Goal: Information Seeking & Learning: Learn about a topic

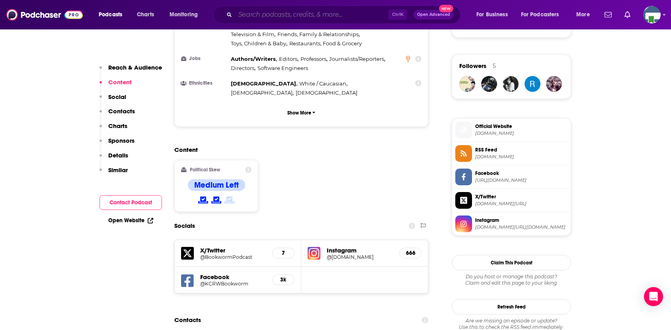
click at [253, 15] on input "Search podcasts, credits, & more..." at bounding box center [311, 14] width 153 height 13
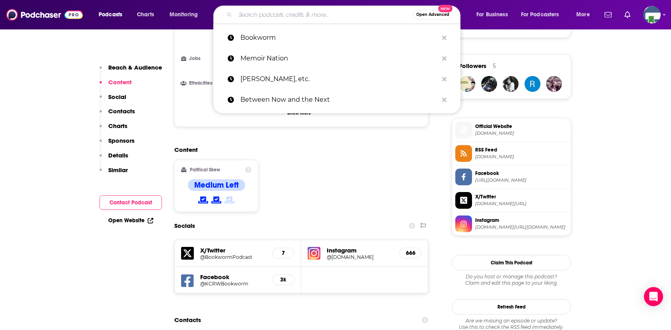
scroll to position [557, 0]
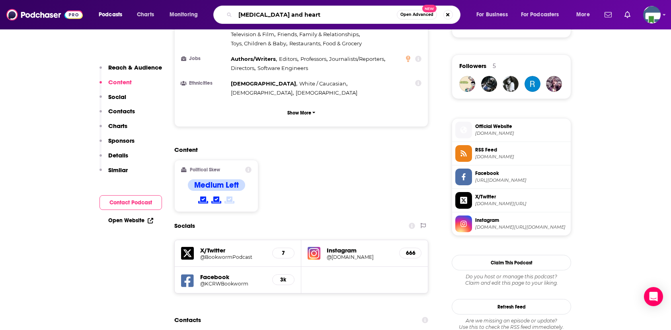
type input "[MEDICAL_DATA] and hearth"
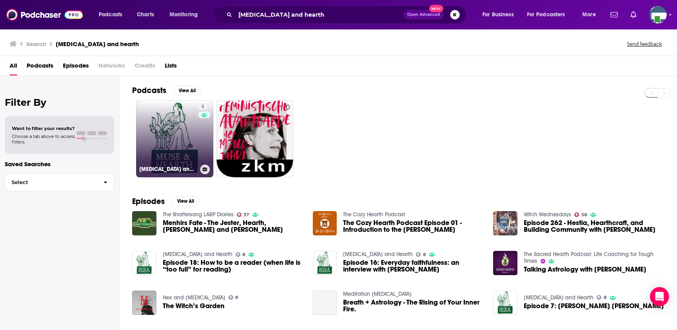
click at [186, 132] on link "8 [MEDICAL_DATA] and Hearth" at bounding box center [174, 138] width 77 height 77
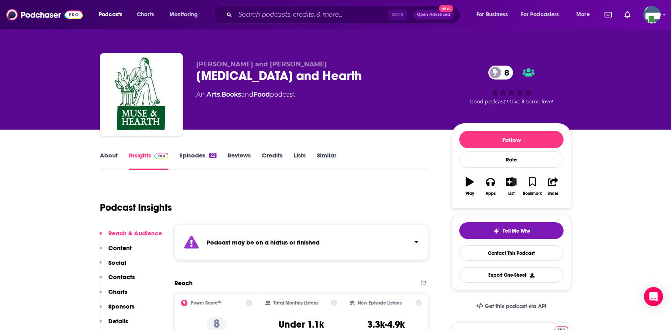
click at [113, 158] on link "About" at bounding box center [109, 161] width 18 height 18
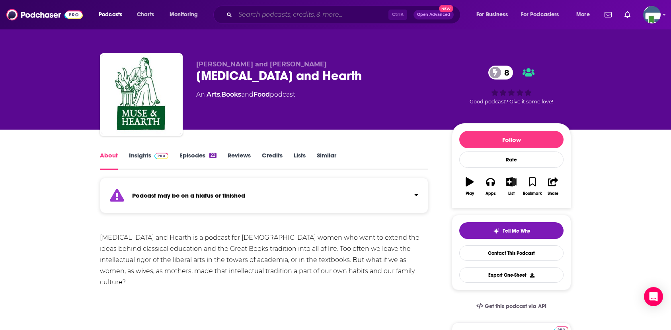
click at [258, 13] on input "Search podcasts, credits, & more..." at bounding box center [311, 14] width 153 height 13
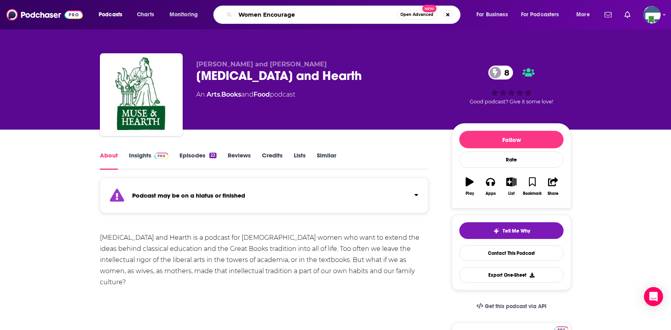
type input "Women Encouraged"
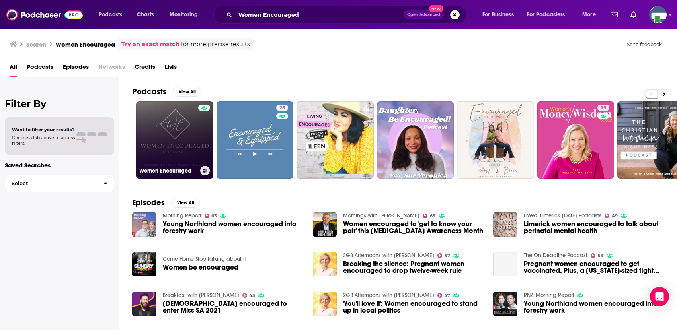
click at [181, 138] on link "Women Encouraged" at bounding box center [174, 139] width 77 height 77
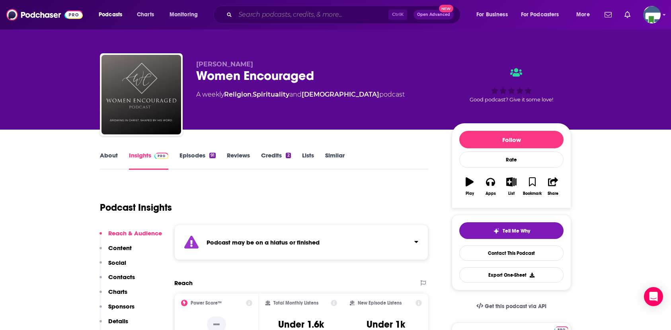
click at [260, 18] on input "Search podcasts, credits, & more..." at bounding box center [311, 14] width 153 height 13
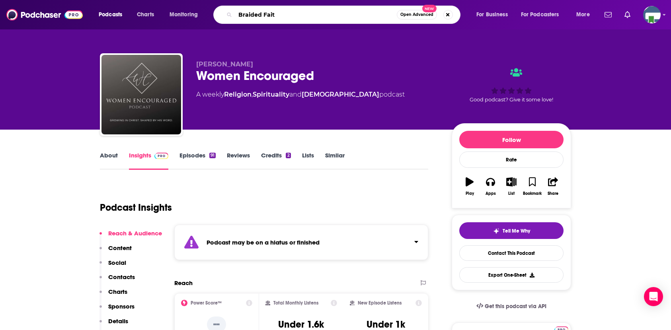
type input "Braided Faith"
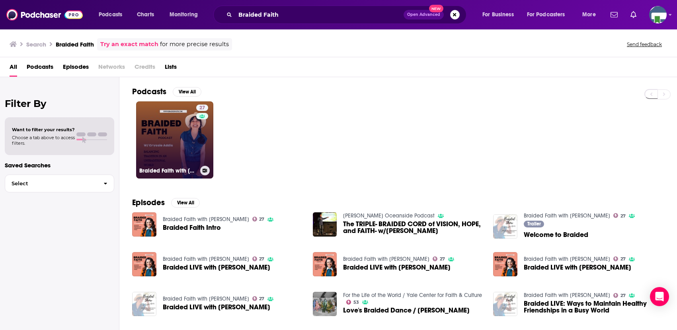
click at [181, 144] on link "27 Braided Faith with [PERSON_NAME]" at bounding box center [174, 139] width 77 height 77
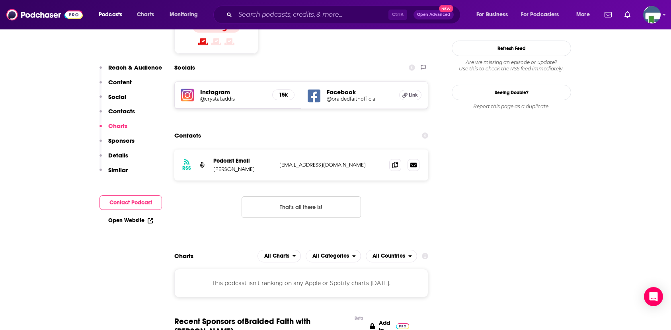
scroll to position [716, 0]
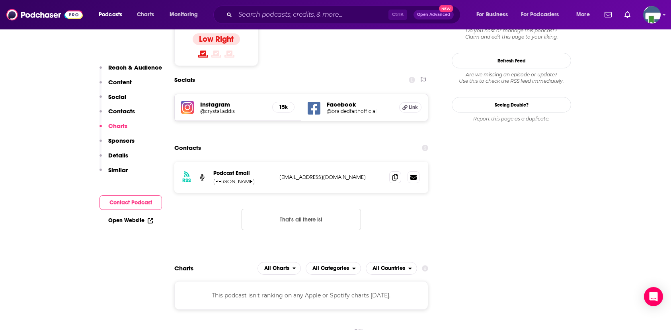
click at [241, 16] on input "Search podcasts, credits, & more..." at bounding box center [311, 14] width 153 height 13
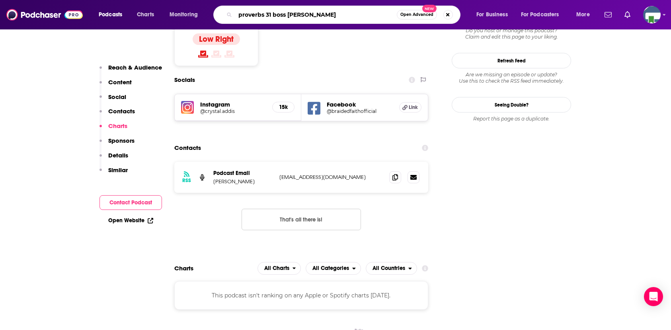
type input "proverbs 31 boss podcast"
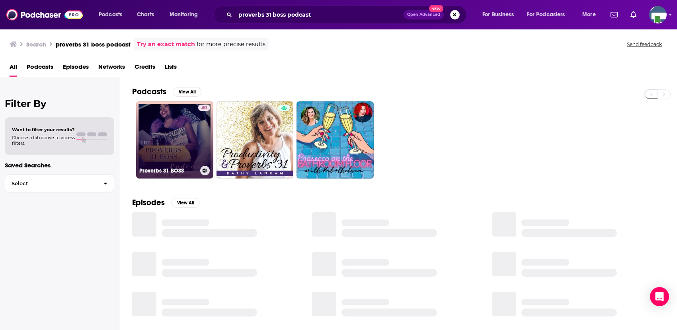
click at [180, 130] on link "40 Proverbs 31 BOSS" at bounding box center [174, 139] width 77 height 77
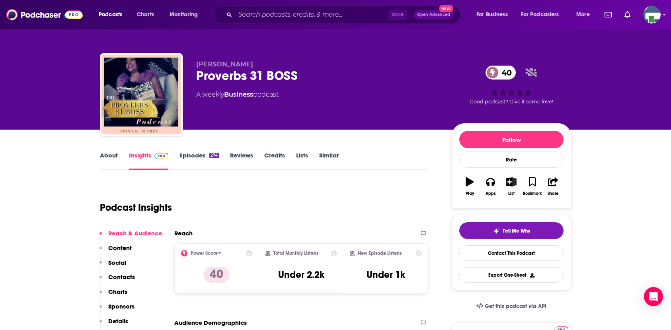
click at [249, 18] on input "Search podcasts, credits, & more..." at bounding box center [311, 14] width 153 height 13
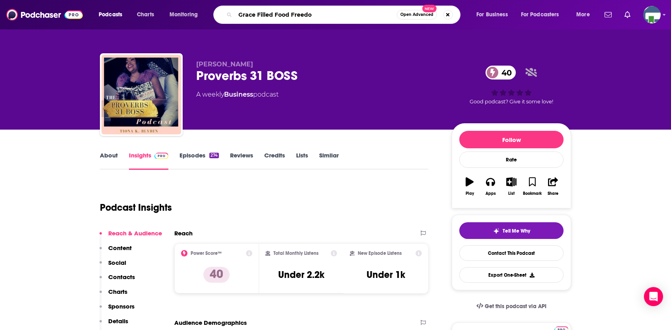
type input "Grace Filled Food Freedom"
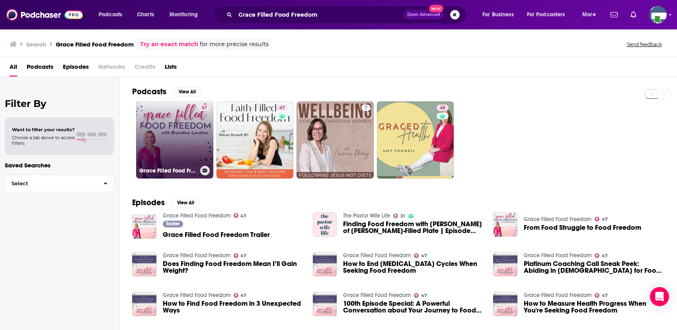
click at [184, 135] on link "47 Grace Filled Food Freedom" at bounding box center [174, 139] width 77 height 77
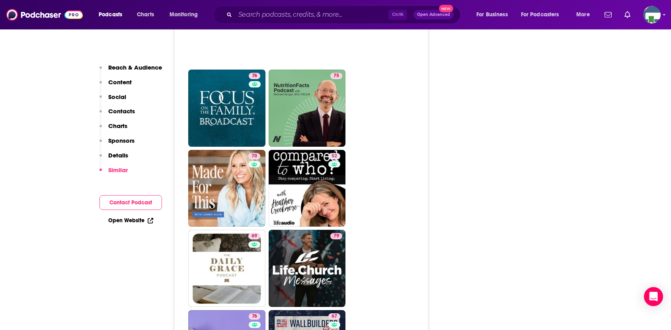
scroll to position [1552, 0]
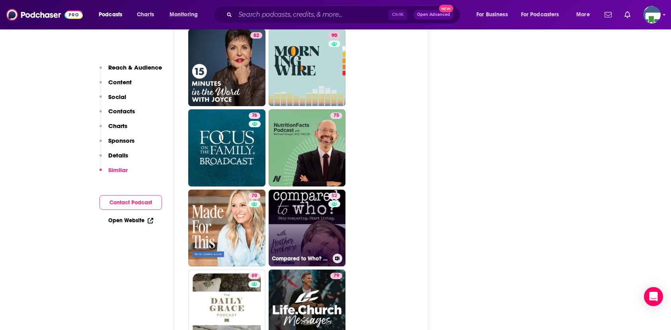
click at [321, 192] on link "52 Compared to Who? Body Image for [DEMOGRAPHIC_DATA] Women" at bounding box center [307, 228] width 77 height 77
type input "[URL][DOMAIN_NAME]"
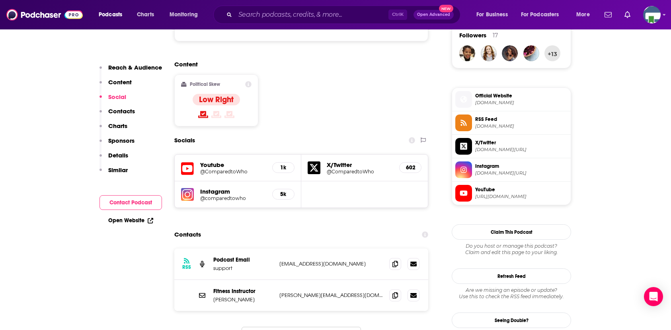
scroll to position [716, 0]
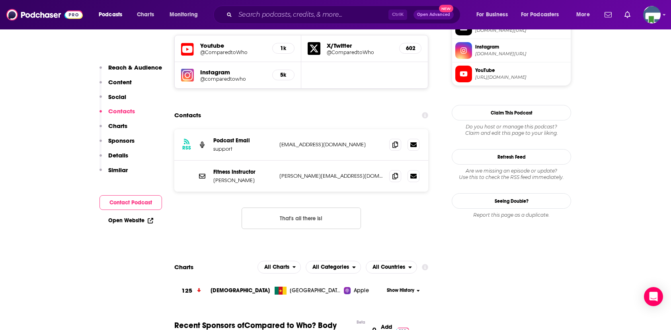
click at [248, 16] on input "Search podcasts, credits, & more..." at bounding box center [311, 14] width 153 height 13
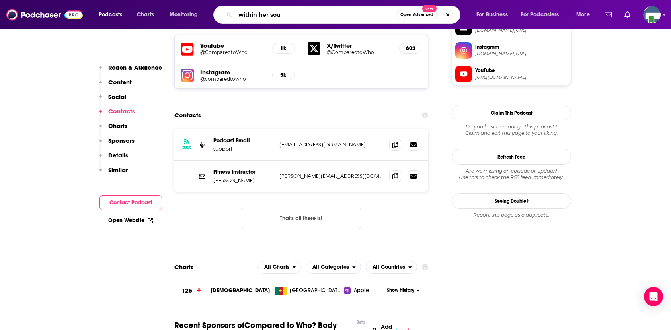
type input "within her soul"
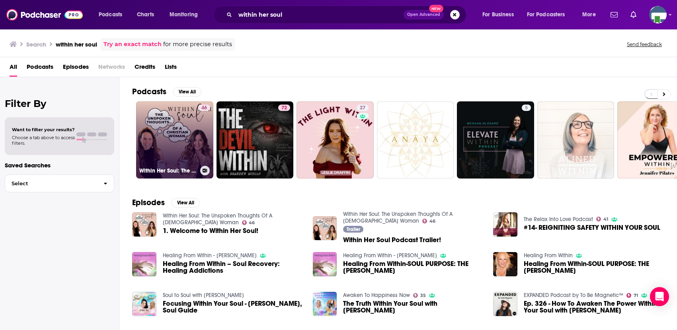
click at [177, 132] on link "46 Within Her Soul: The Unspoken Thoughts Of A [DEMOGRAPHIC_DATA] Woman" at bounding box center [174, 139] width 77 height 77
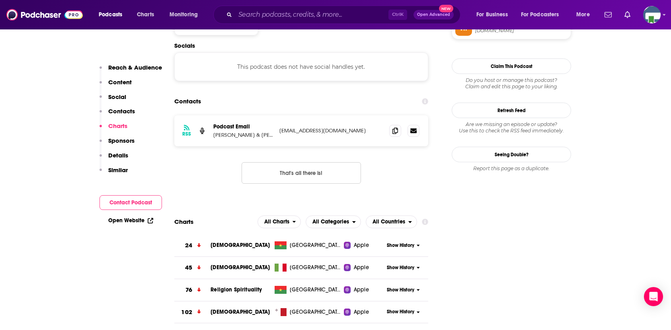
scroll to position [637, 0]
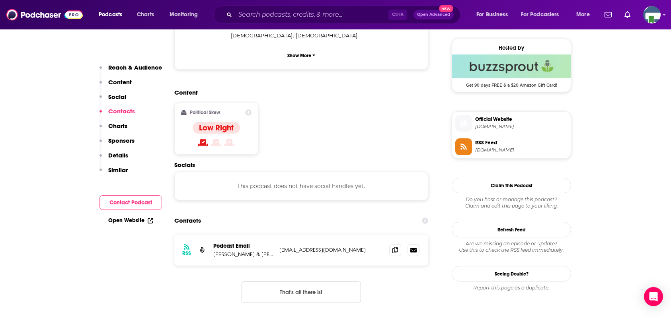
click at [250, 16] on input "Search podcasts, credits, & more..." at bounding box center [311, 14] width 153 height 13
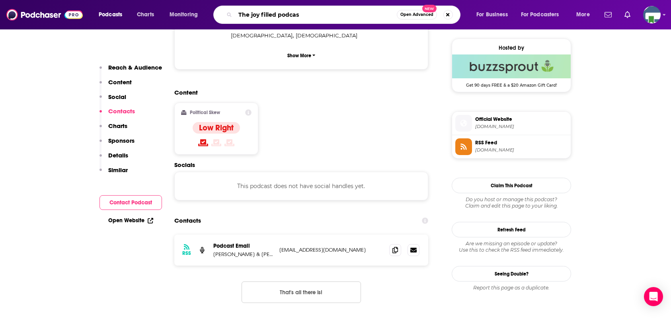
type input "The joy filled podcast"
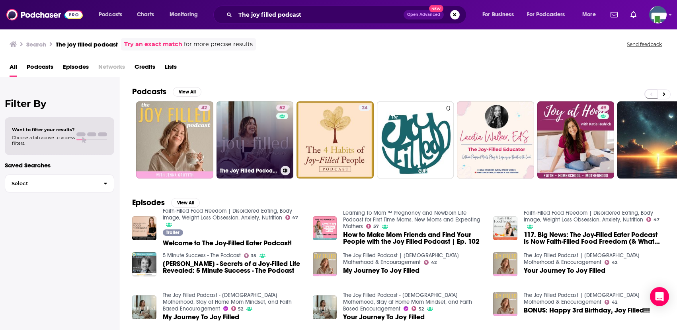
click at [251, 148] on link "52 The Joy Filled Podcast - [DEMOGRAPHIC_DATA] Motherhood, Stay at Home Mom Min…" at bounding box center [254, 139] width 77 height 77
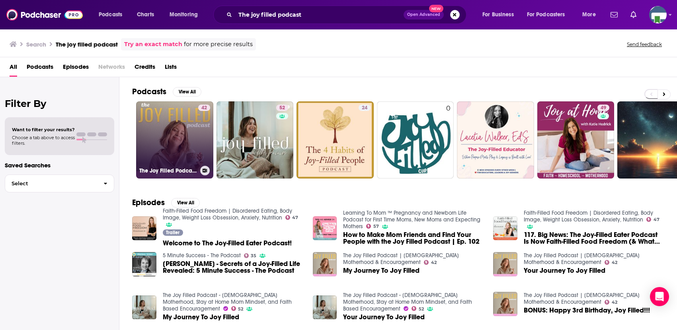
click at [178, 135] on link "42 The Joy Filled Podcast | [DEMOGRAPHIC_DATA] Motherhood & Encouragement" at bounding box center [174, 139] width 77 height 77
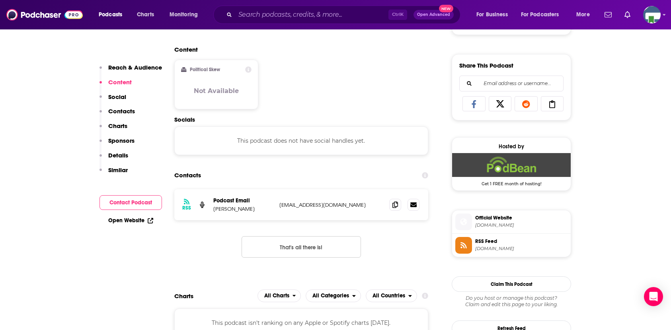
scroll to position [477, 0]
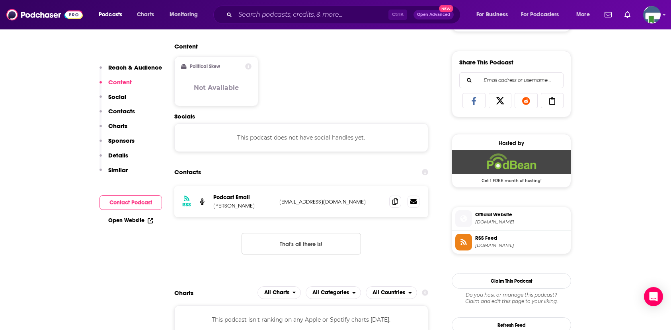
drag, startPoint x: 68, startPoint y: 128, endPoint x: 68, endPoint y: 124, distance: 4.0
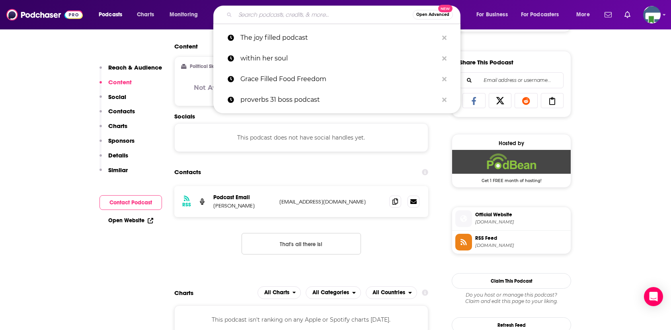
click at [263, 13] on input "Search podcasts, credits, & more..." at bounding box center [323, 14] width 177 height 13
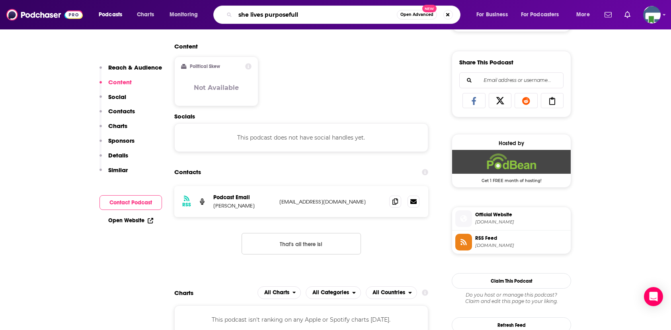
type input "she lives purposefully"
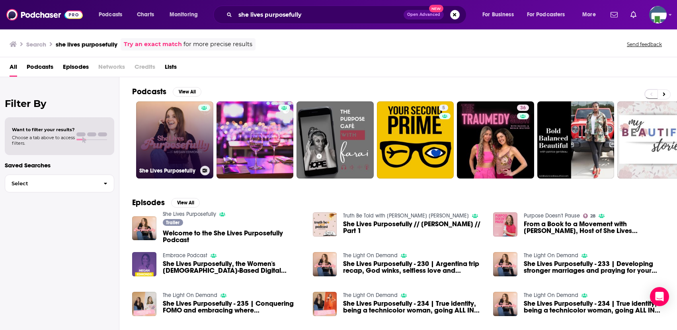
click at [179, 148] on link "She Lives Purposefully" at bounding box center [174, 139] width 77 height 77
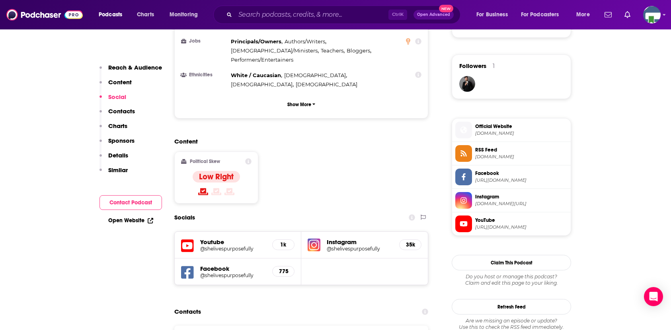
scroll to position [597, 0]
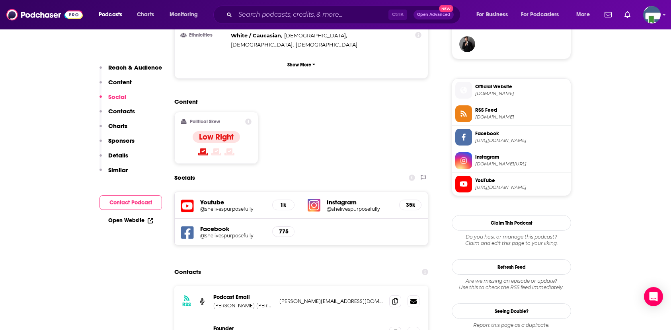
drag, startPoint x: 60, startPoint y: 76, endPoint x: 103, endPoint y: 60, distance: 45.5
click at [264, 16] on input "Search podcasts, credits, & more..." at bounding box center [311, 14] width 153 height 13
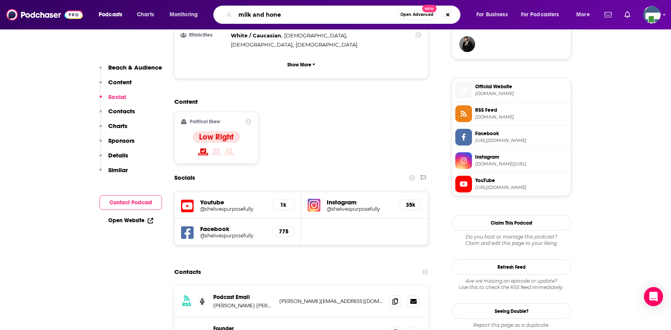
type input "milk and honey"
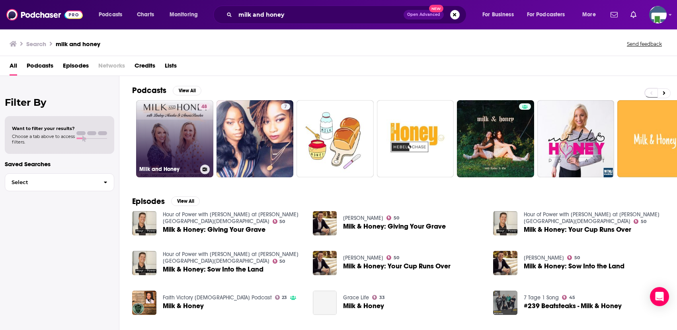
click at [188, 130] on link "48 Milk and Honey" at bounding box center [174, 138] width 77 height 77
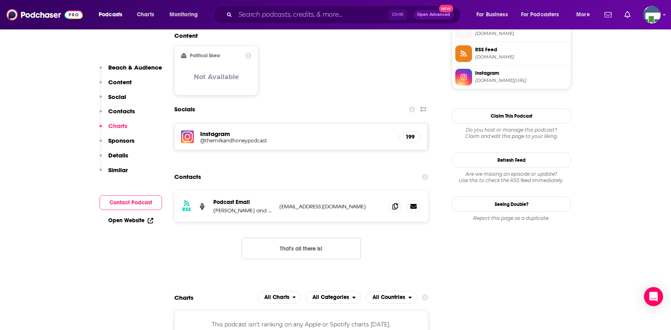
scroll to position [637, 0]
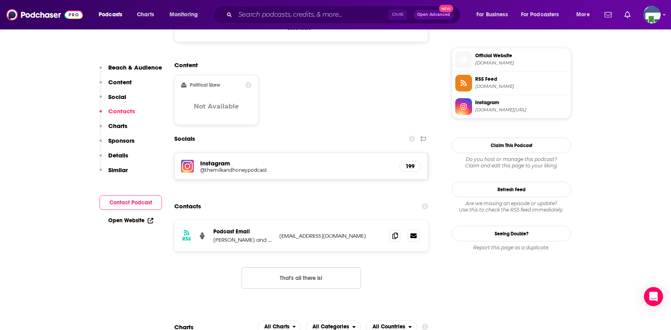
click at [254, 12] on input "Search podcasts, credits, & more..." at bounding box center [311, 14] width 153 height 13
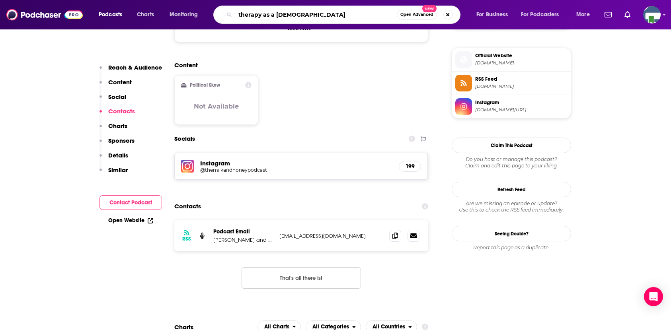
type input "therapy as a [DEMOGRAPHIC_DATA]"
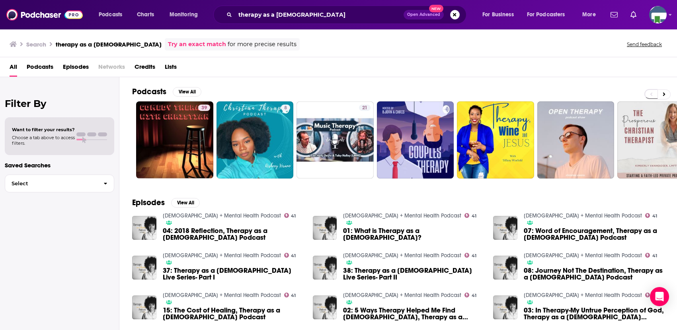
drag, startPoint x: 84, startPoint y: 103, endPoint x: 96, endPoint y: 80, distance: 25.8
click at [84, 103] on h2 "Filter By" at bounding box center [59, 104] width 109 height 12
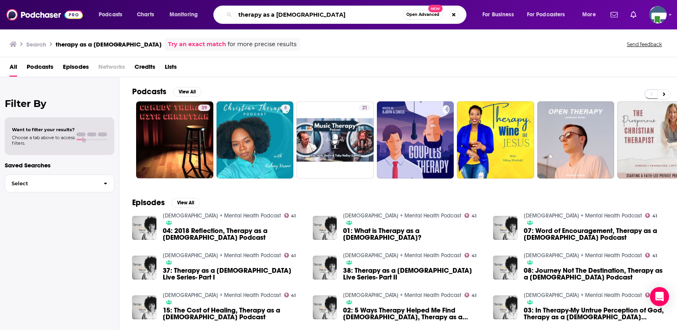
drag, startPoint x: 308, startPoint y: 16, endPoint x: 232, endPoint y: 19, distance: 75.7
click at [232, 19] on div "therapy as a [DEMOGRAPHIC_DATA] Open Advanced New" at bounding box center [339, 15] width 253 height 18
type input "empowered [DEMOGRAPHIC_DATA] woman"
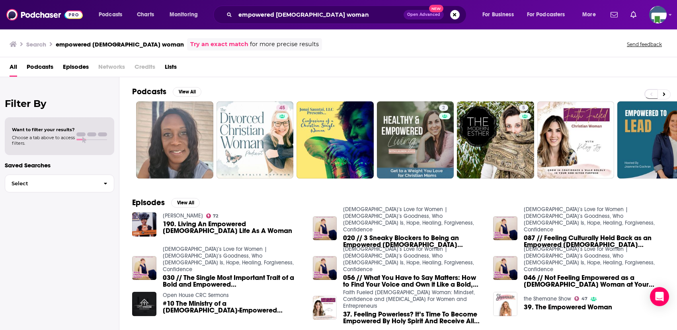
click at [35, 205] on div "Filter By Want to filter your results? Choose a tab above to access filters. Sa…" at bounding box center [59, 242] width 119 height 330
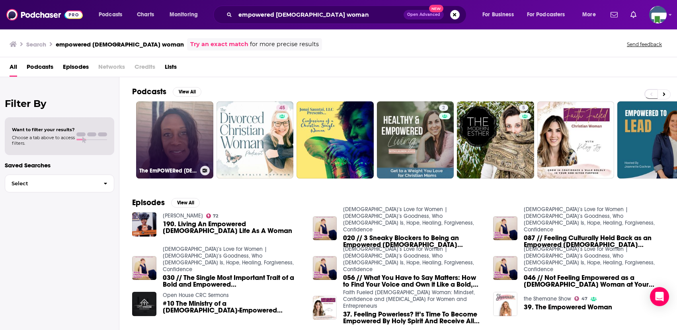
click at [180, 142] on link "The EmPOWERed [DEMOGRAPHIC_DATA] Woman" at bounding box center [174, 139] width 77 height 77
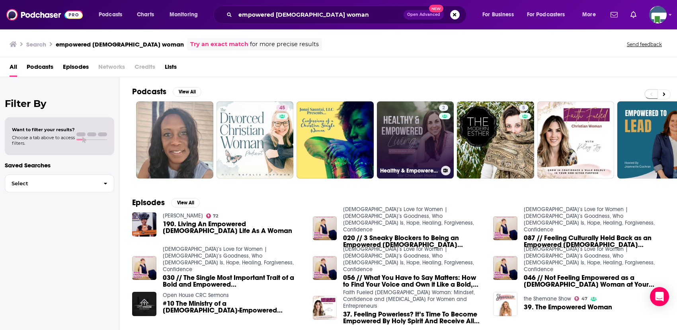
click at [423, 150] on link "2 Healthy & Empowered Living, [DEMOGRAPHIC_DATA] Weight Loss, Healthy Eating Ti…" at bounding box center [415, 139] width 77 height 77
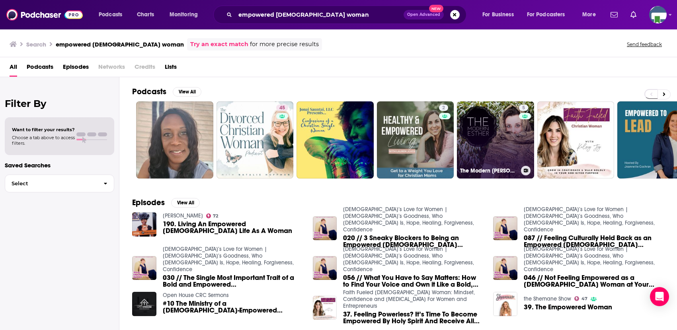
click at [494, 150] on link "5 The Modern [PERSON_NAME] Podcast: a podcast for [DEMOGRAPHIC_DATA] Woman" at bounding box center [495, 139] width 77 height 77
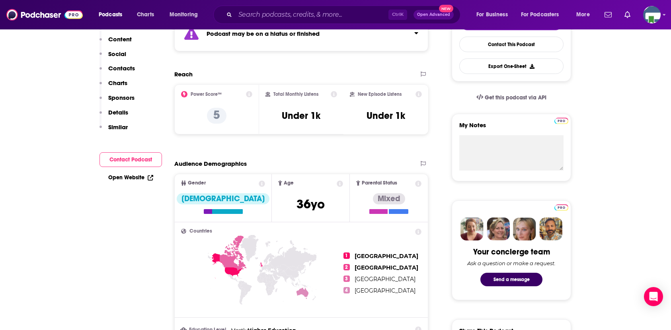
scroll to position [119, 0]
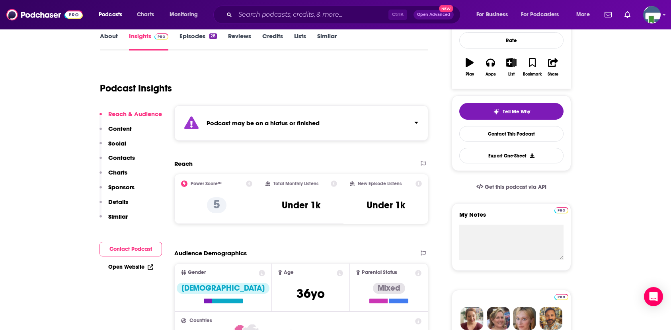
drag, startPoint x: 71, startPoint y: 118, endPoint x: 75, endPoint y: 115, distance: 4.5
click at [274, 17] on input "Search podcasts, credits, & more..." at bounding box center [311, 14] width 153 height 13
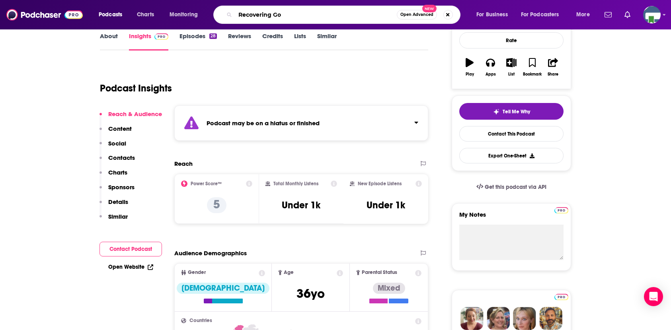
type input "Recovering [DEMOGRAPHIC_DATA]"
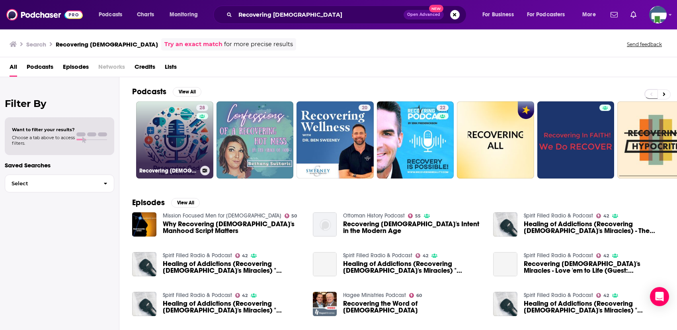
click at [173, 155] on link "28 Recovering [DEMOGRAPHIC_DATA]: The Conversations" at bounding box center [174, 139] width 77 height 77
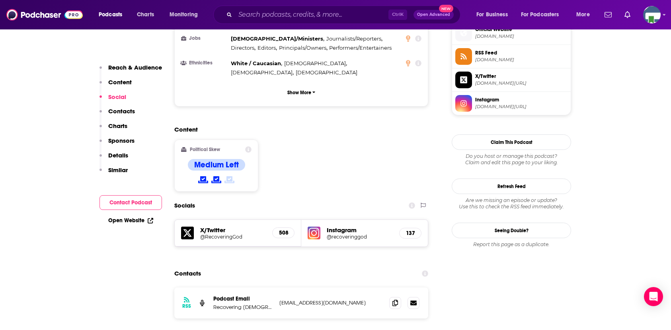
scroll to position [597, 0]
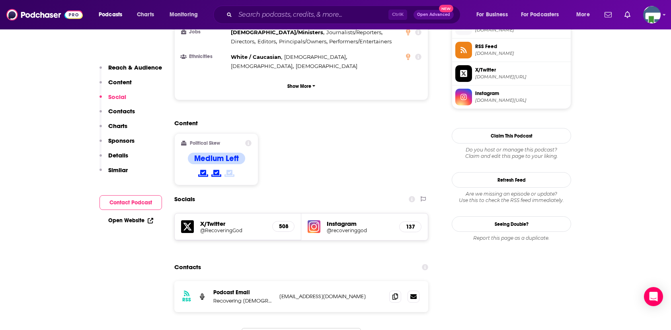
drag, startPoint x: 51, startPoint y: 149, endPoint x: 54, endPoint y: 144, distance: 5.4
click at [246, 19] on input "Search podcasts, credits, & more..." at bounding box center [311, 14] width 153 height 13
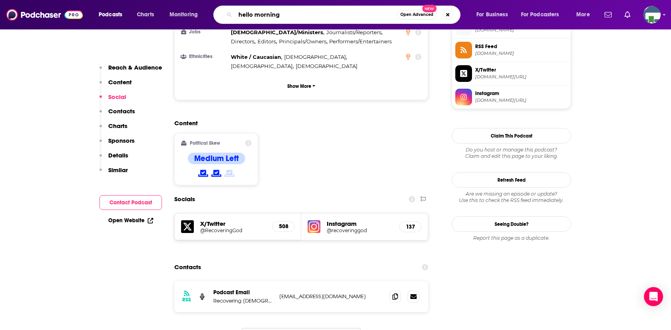
type input "hello mornings"
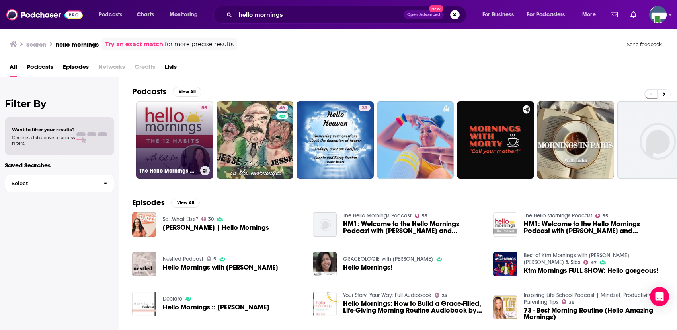
click at [186, 136] on link "55 The Hello Mornings Podcast" at bounding box center [174, 139] width 77 height 77
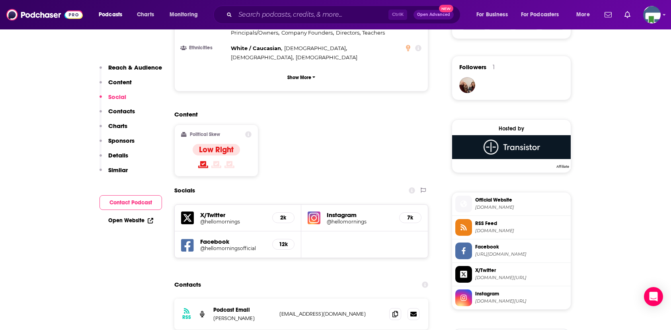
scroll to position [557, 0]
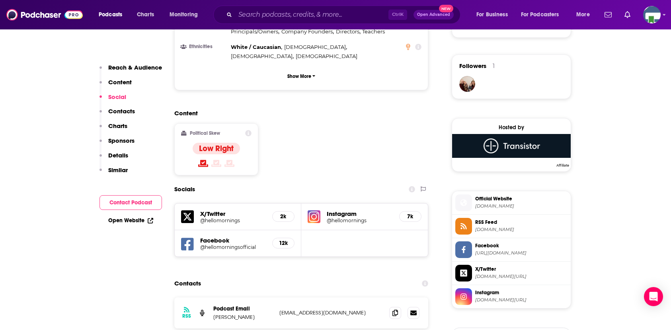
drag, startPoint x: 43, startPoint y: 120, endPoint x: 106, endPoint y: 91, distance: 69.4
click at [260, 13] on input "Search podcasts, credits, & more..." at bounding box center [311, 14] width 153 height 13
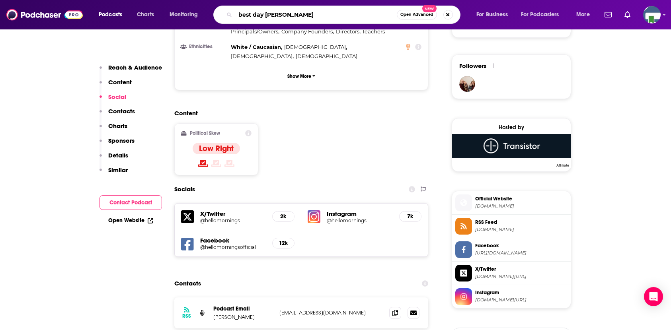
type input "best day ever"
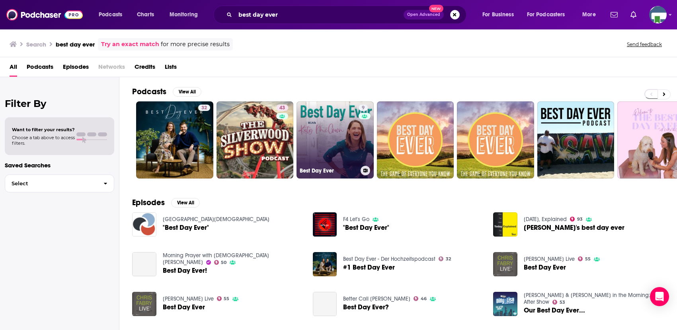
click at [333, 139] on link "9 Best Day Ever" at bounding box center [334, 139] width 77 height 77
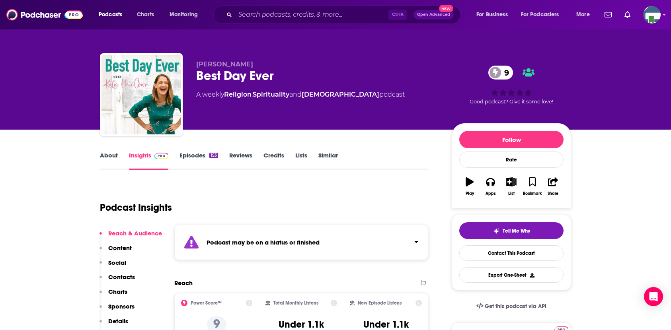
drag, startPoint x: 53, startPoint y: 181, endPoint x: 71, endPoint y: 152, distance: 33.9
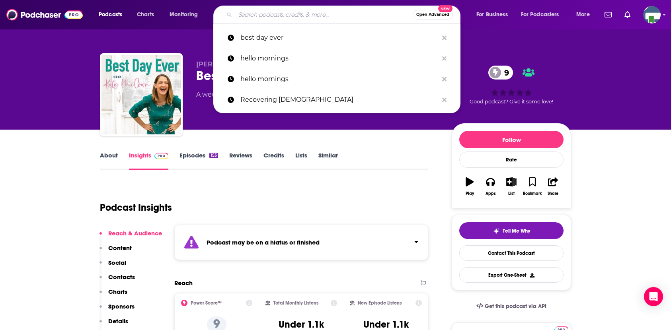
click at [305, 14] on input "Search podcasts, credits, & more..." at bounding box center [323, 14] width 177 height 13
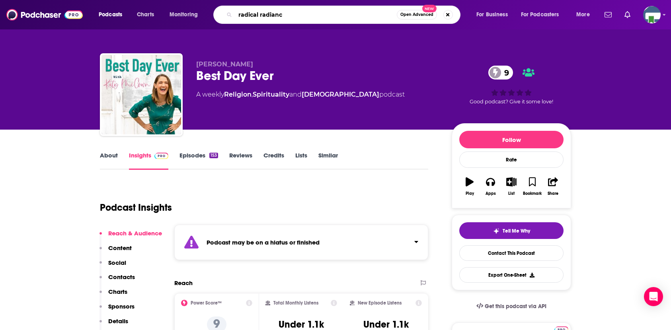
type input "radical radiance"
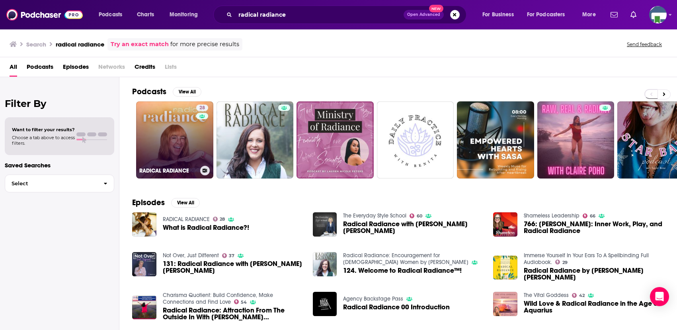
click at [189, 132] on link "28 RADICAL RADIANCE" at bounding box center [174, 139] width 77 height 77
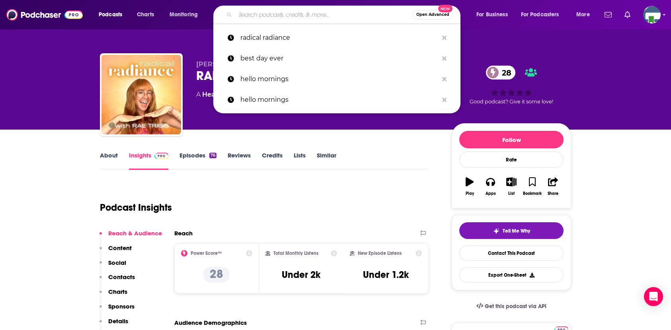
click at [262, 11] on input "Search podcasts, credits, & more..." at bounding box center [323, 14] width 177 height 13
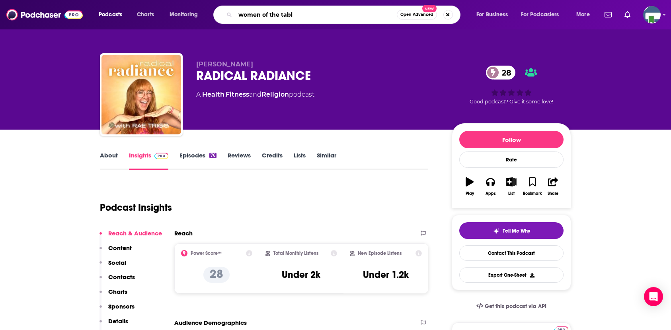
type input "women of the table"
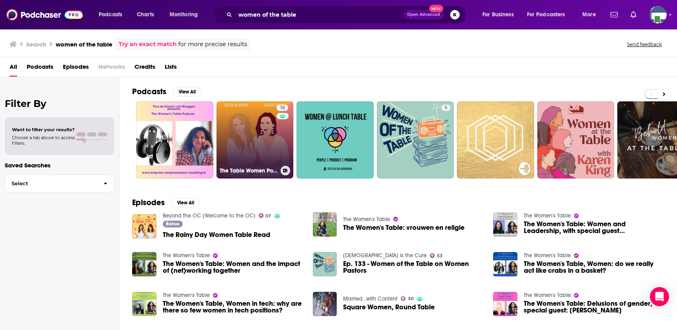
click at [267, 150] on link "18 The Table Women Podcast" at bounding box center [254, 139] width 77 height 77
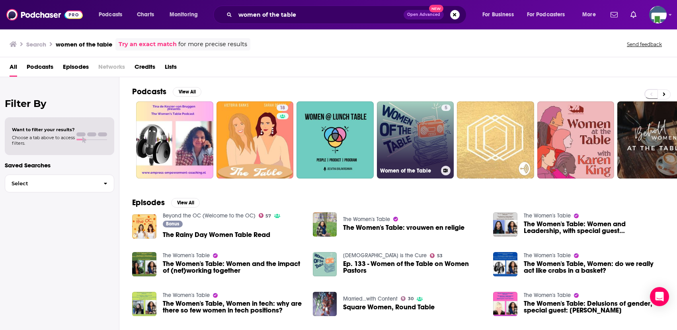
click at [436, 152] on link "5 Women of the Table" at bounding box center [415, 139] width 77 height 77
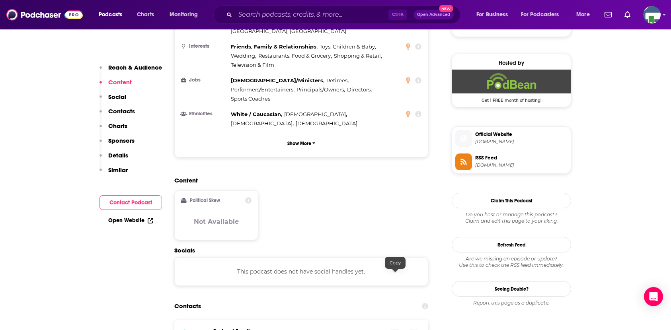
scroll to position [557, 0]
